Goal: Task Accomplishment & Management: Use online tool/utility

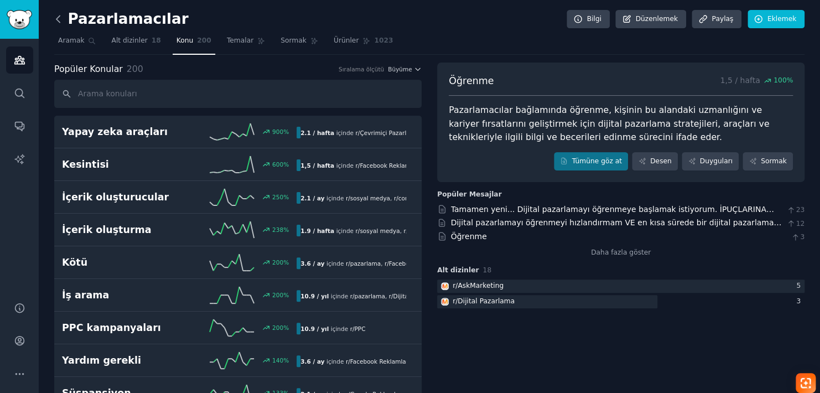
click at [56, 17] on icon at bounding box center [59, 19] width 12 height 12
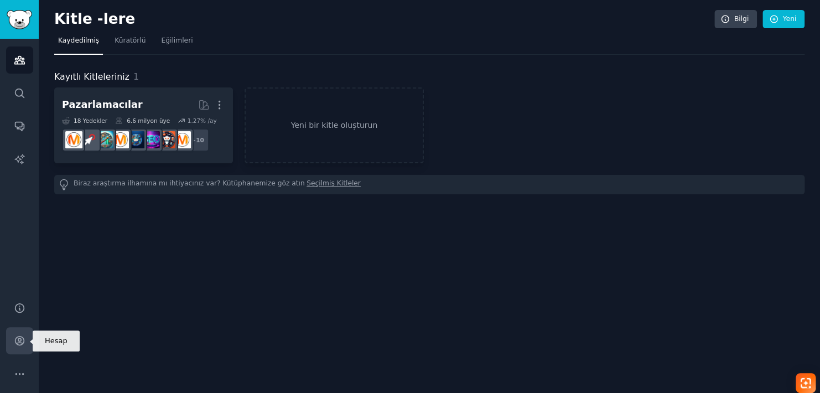
click at [17, 345] on icon "Kenar çubuğu" at bounding box center [20, 341] width 12 height 12
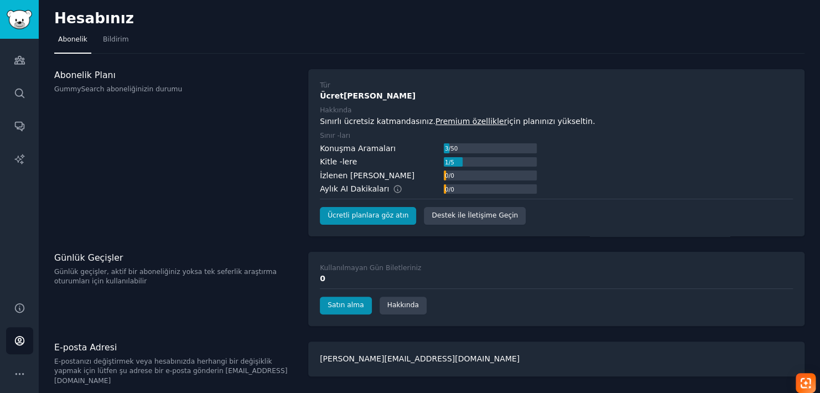
click at [456, 120] on link "Premium özellikler" at bounding box center [470, 121] width 71 height 9
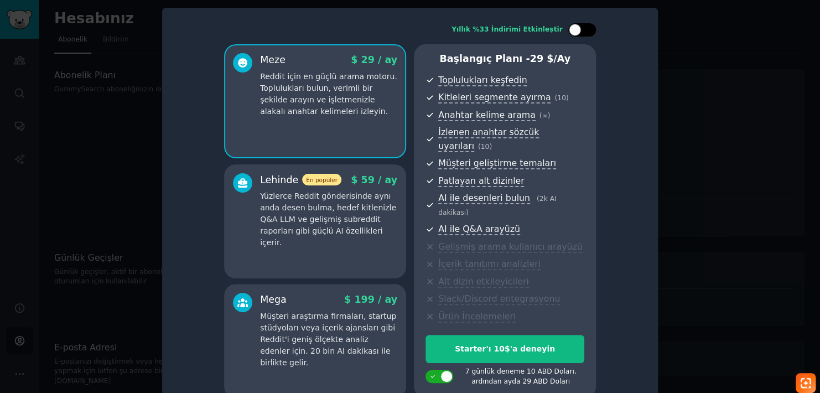
click at [573, 30] on div at bounding box center [575, 30] width 12 height 12
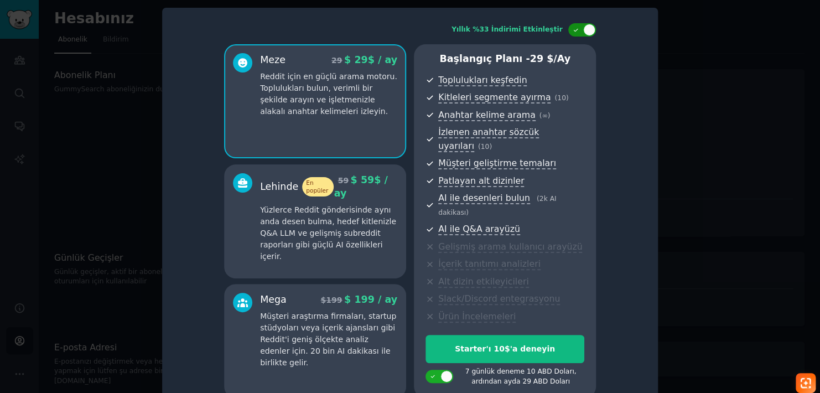
click at [586, 30] on div at bounding box center [589, 30] width 12 height 12
checkbox input "false"
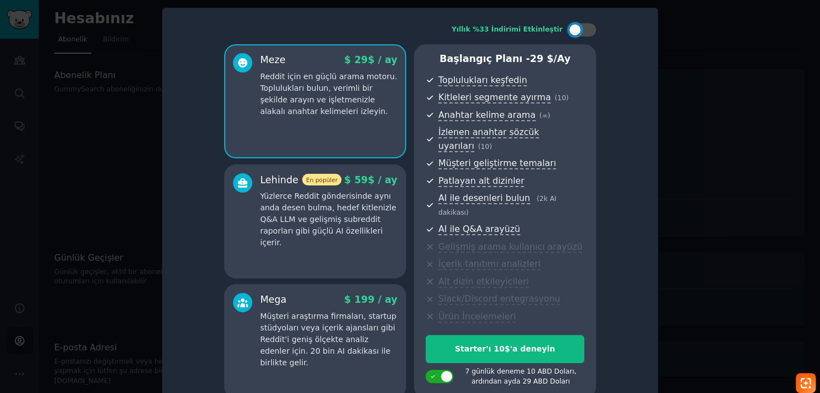
click at [710, 152] on div at bounding box center [410, 196] width 820 height 393
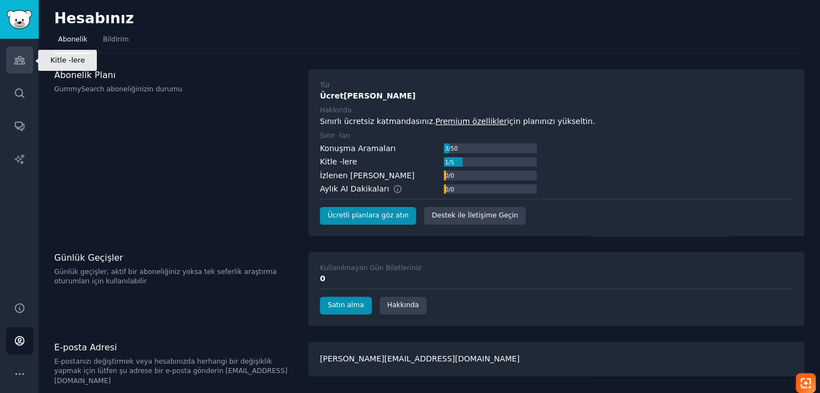
click at [15, 63] on icon "Kenar çubuğu" at bounding box center [20, 60] width 12 height 12
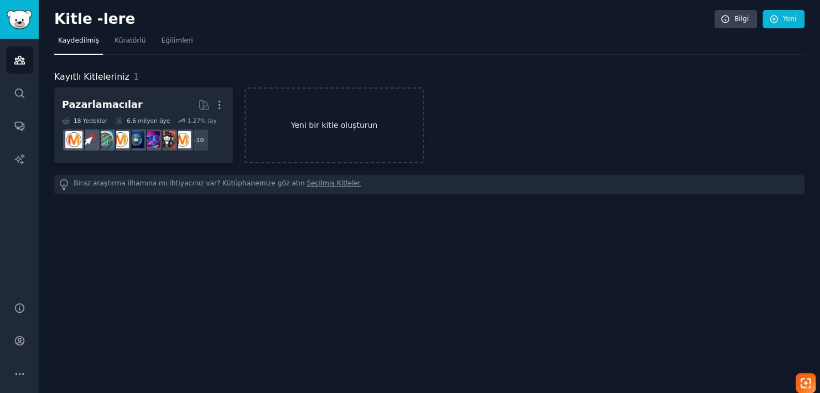
click at [322, 119] on link "Yeni bir kitle oluşturun" at bounding box center [334, 125] width 179 height 76
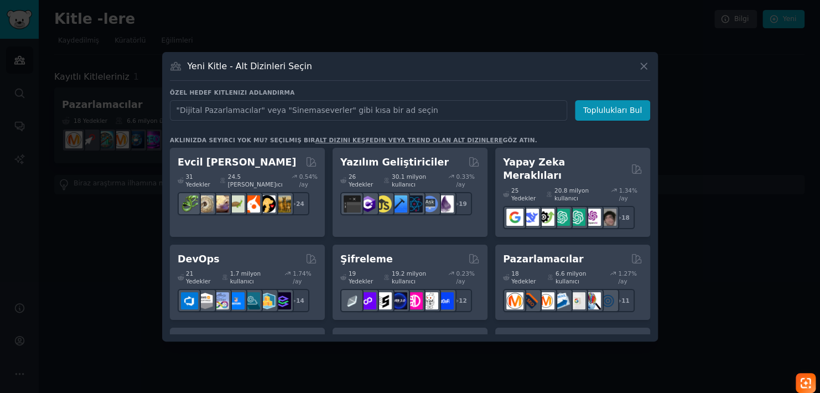
click at [224, 114] on input "text" at bounding box center [368, 110] width 397 height 20
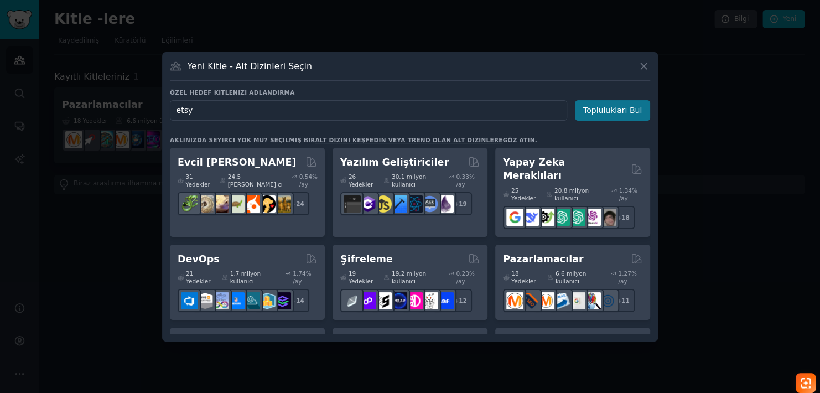
type input "etsy"
click at [631, 104] on button "Toplulukları Bul" at bounding box center [612, 110] width 75 height 20
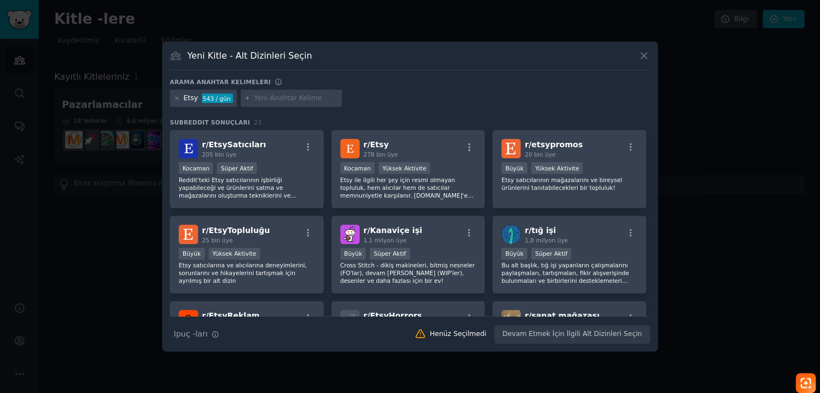
click at [651, 56] on div "Yeni Kitle - Alt Dizinleri Seçin Arama anahtar kelimeleri Etsy 543 / gün Subred…" at bounding box center [410, 196] width 496 height 310
click at [644, 56] on icon at bounding box center [644, 56] width 6 height 6
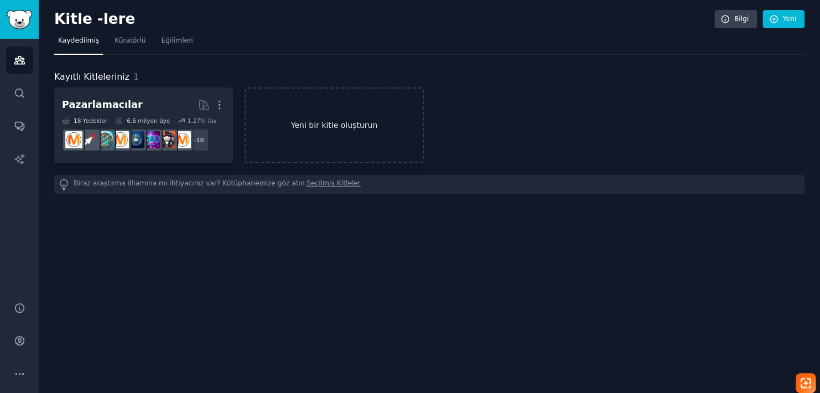
click at [325, 131] on link "Yeni bir kitle oluşturun" at bounding box center [334, 125] width 179 height 76
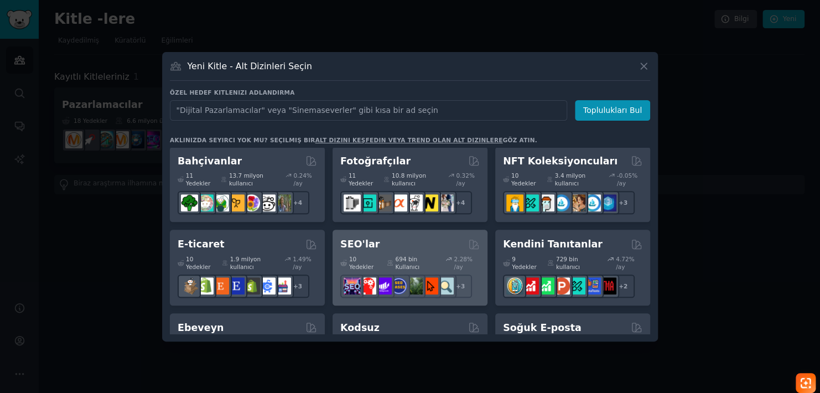
scroll to position [429, 0]
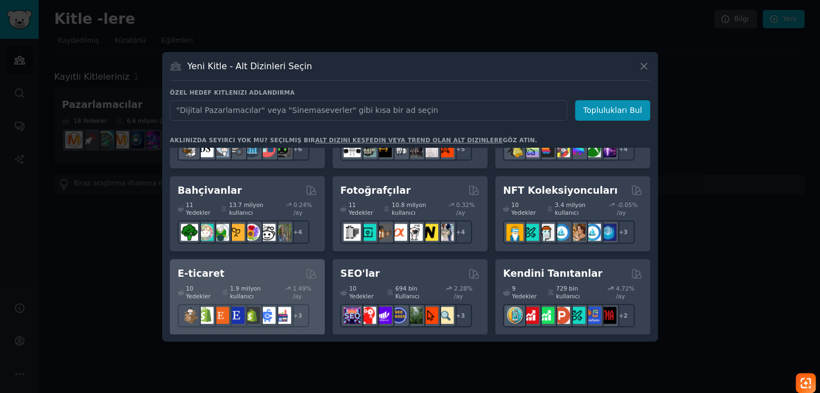
click at [247, 267] on div "E-ticaret" at bounding box center [247, 274] width 139 height 14
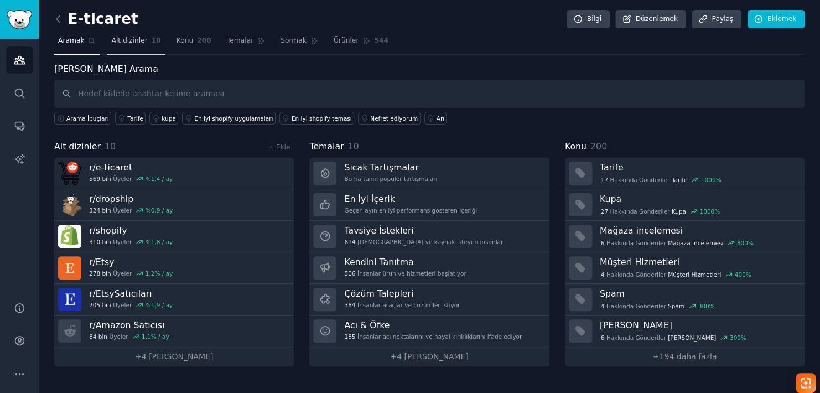
click at [137, 43] on span "Alt dizinler" at bounding box center [129, 41] width 36 height 10
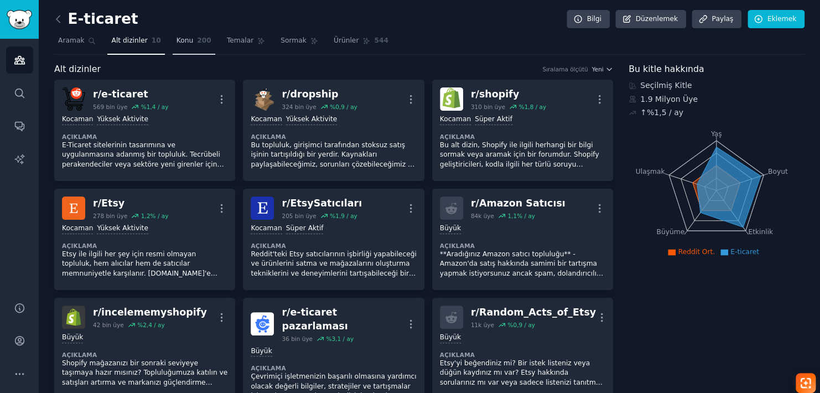
click at [183, 41] on span "Konu" at bounding box center [184, 41] width 17 height 10
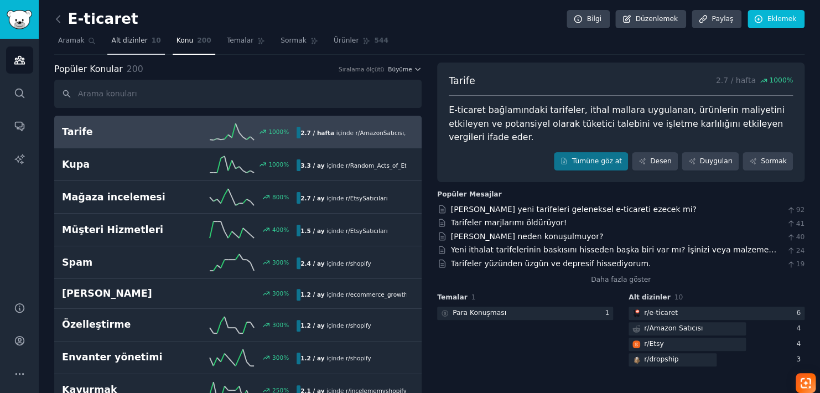
click at [121, 40] on span "Alt dizinler" at bounding box center [129, 41] width 36 height 10
